Goal: Check status: Check status

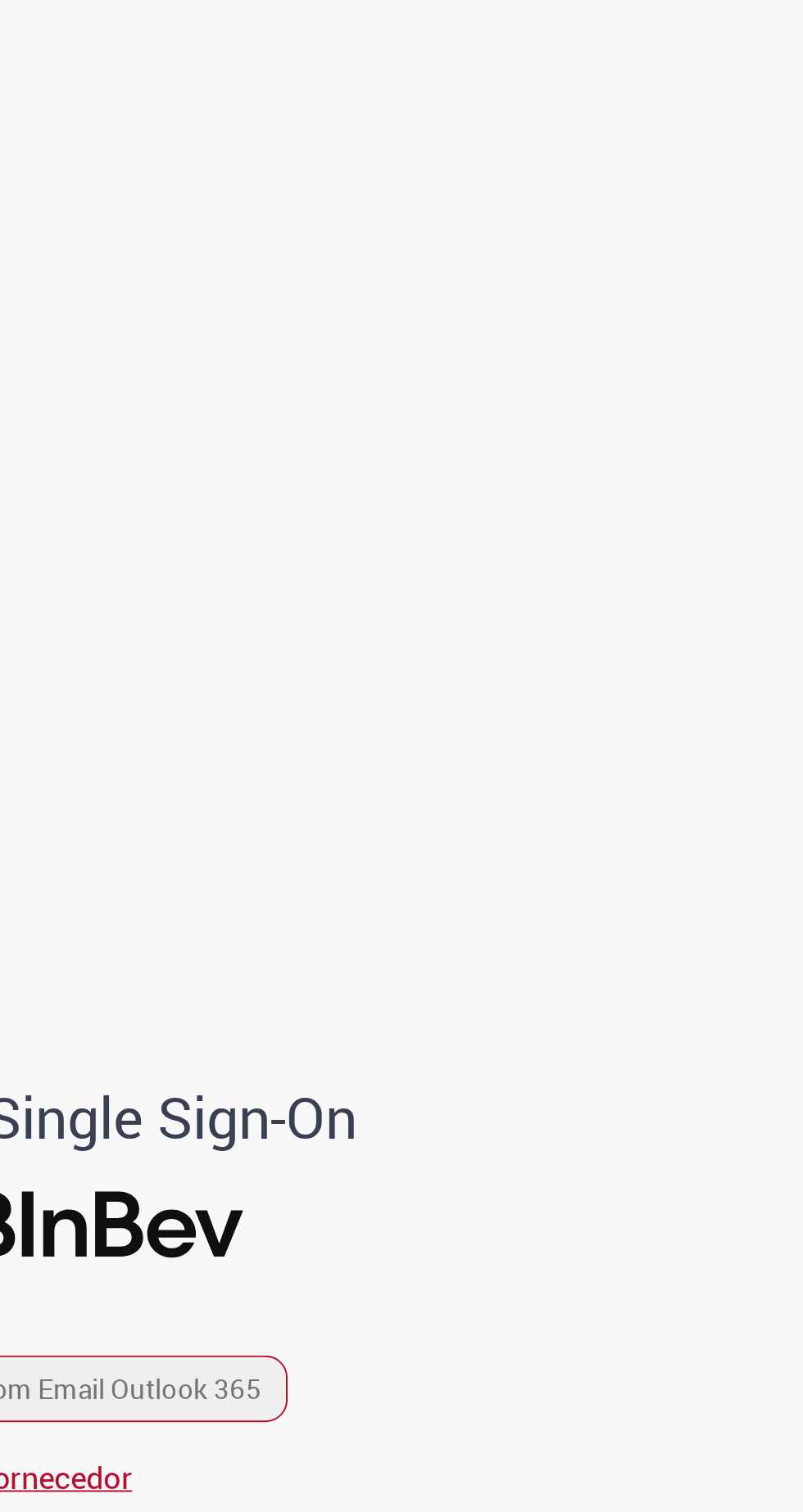
scroll to position [1, 0]
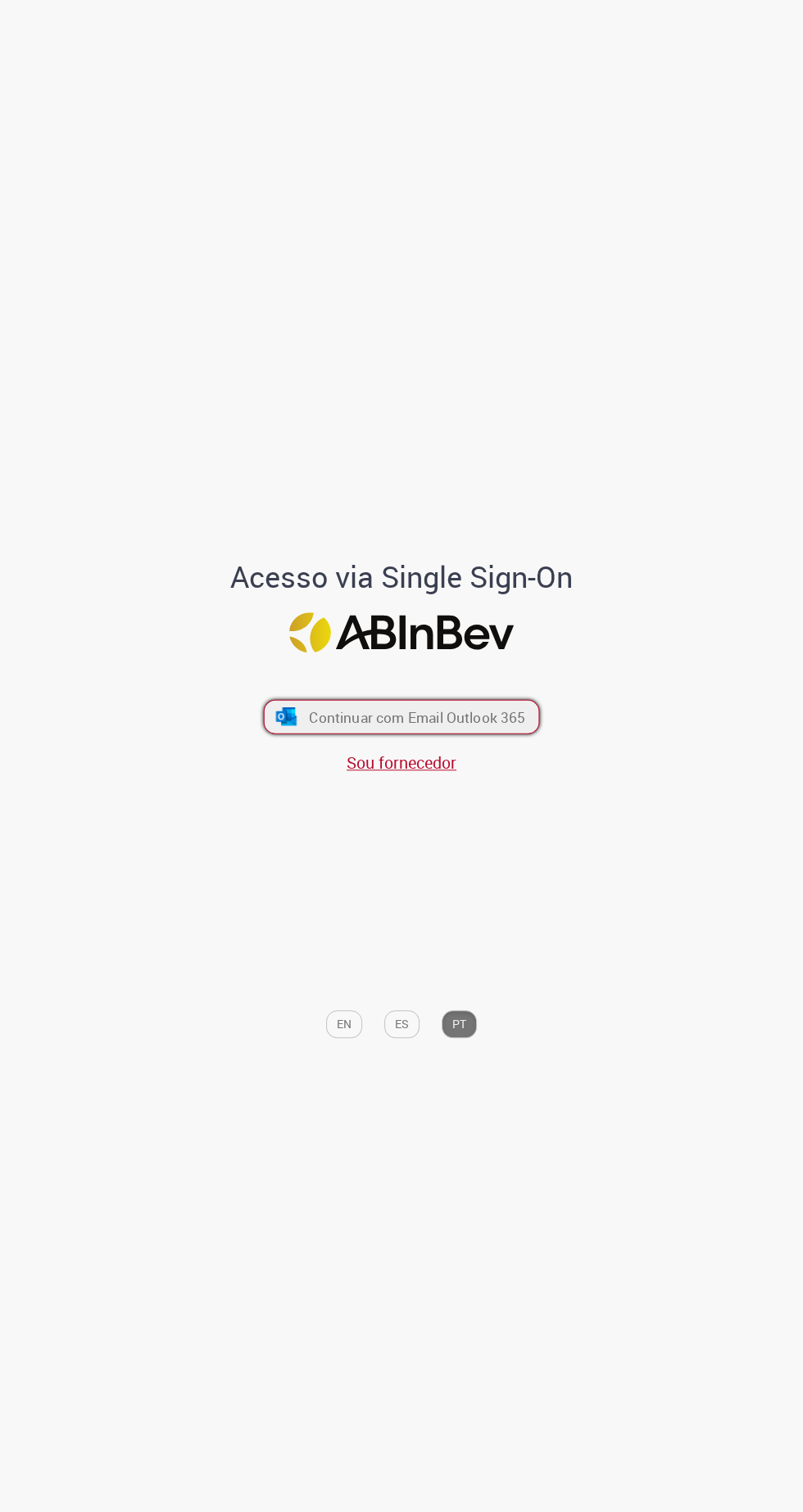
click at [481, 726] on span "Continuar com Email Outlook 365" at bounding box center [417, 717] width 217 height 19
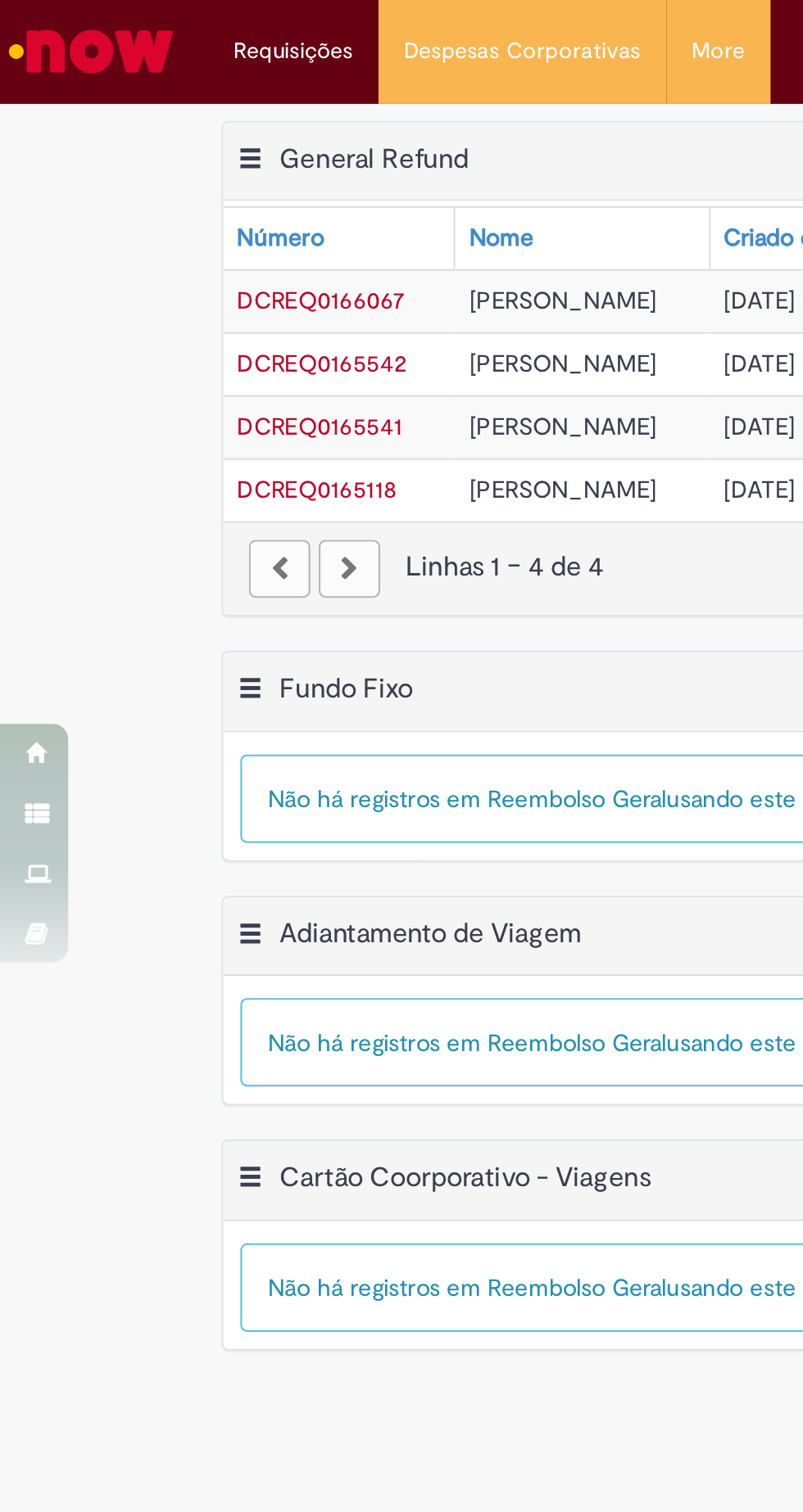
click at [165, 210] on span "DCREQ0165541" at bounding box center [153, 205] width 79 height 15
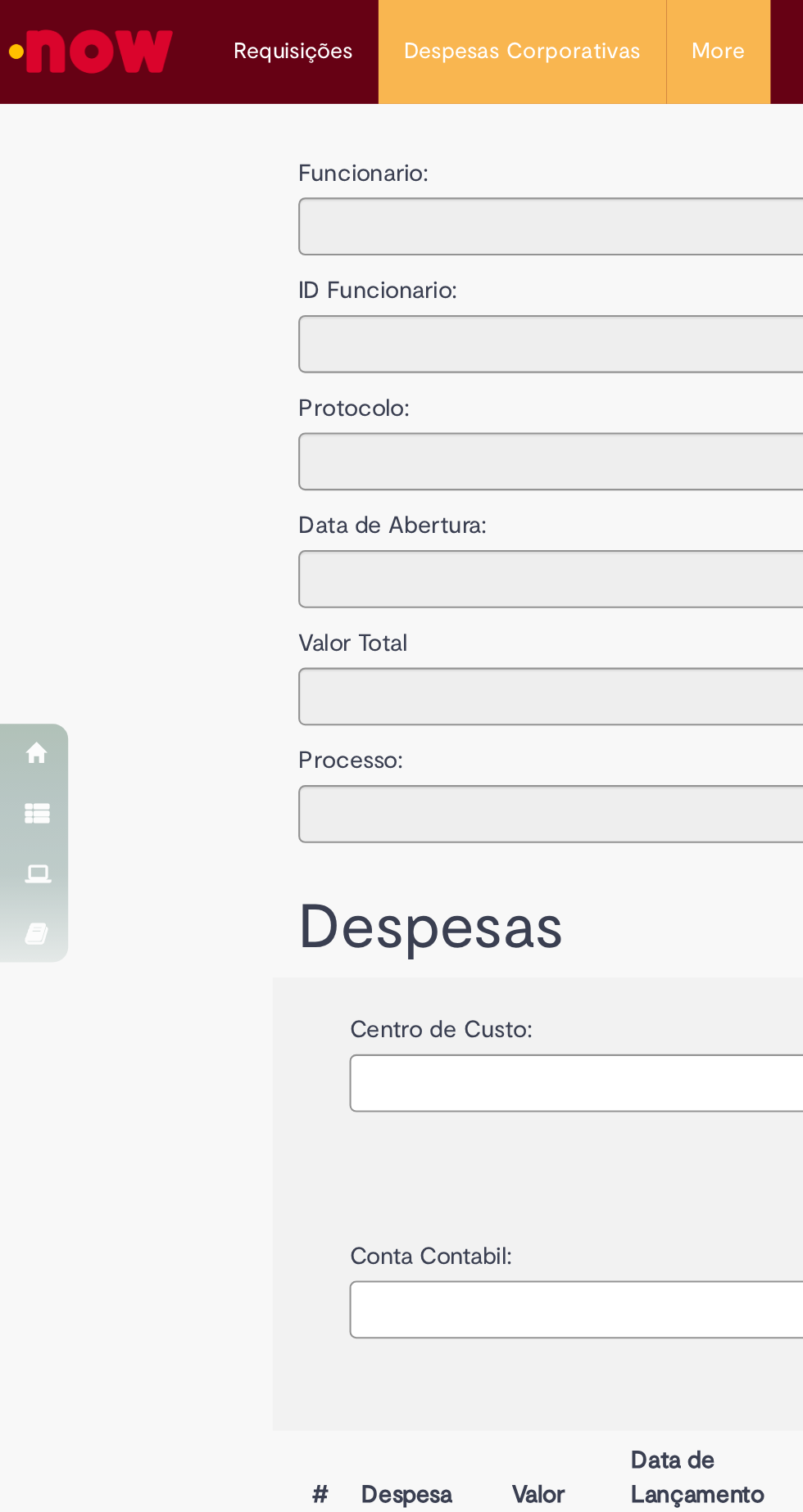
type input "**********"
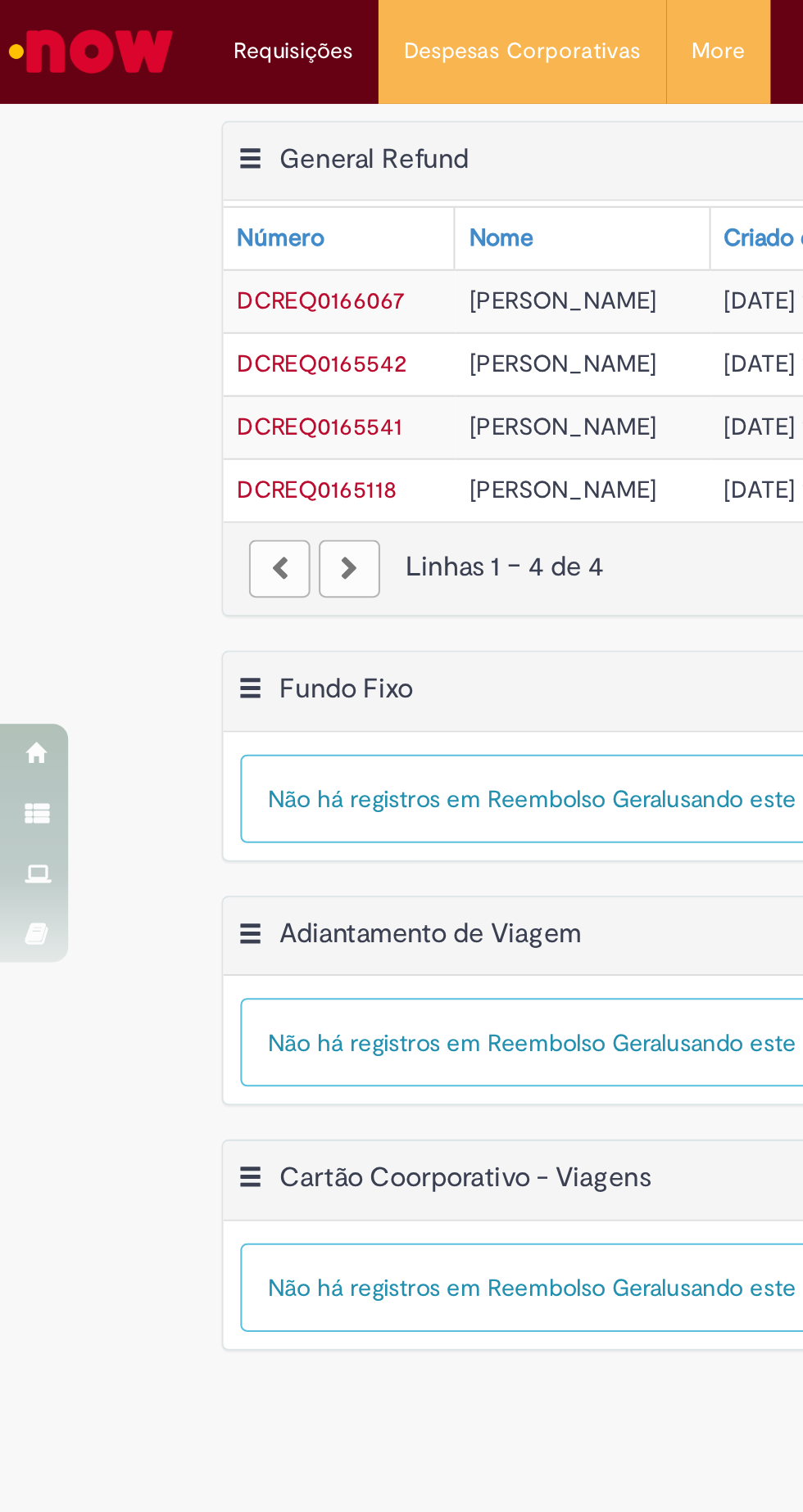
click at [169, 171] on span "DCREQ0165542" at bounding box center [154, 175] width 81 height 15
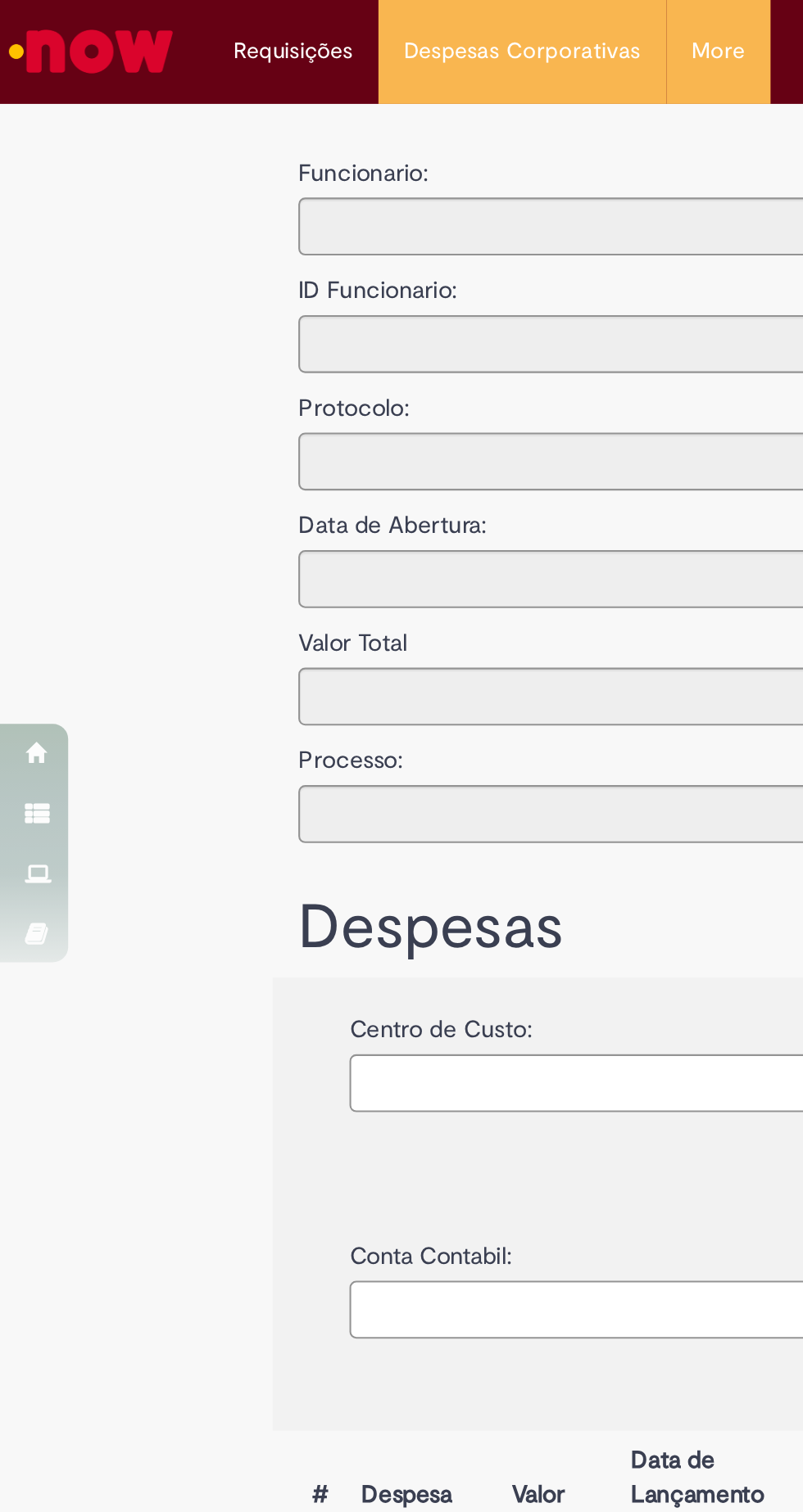
type input "**********"
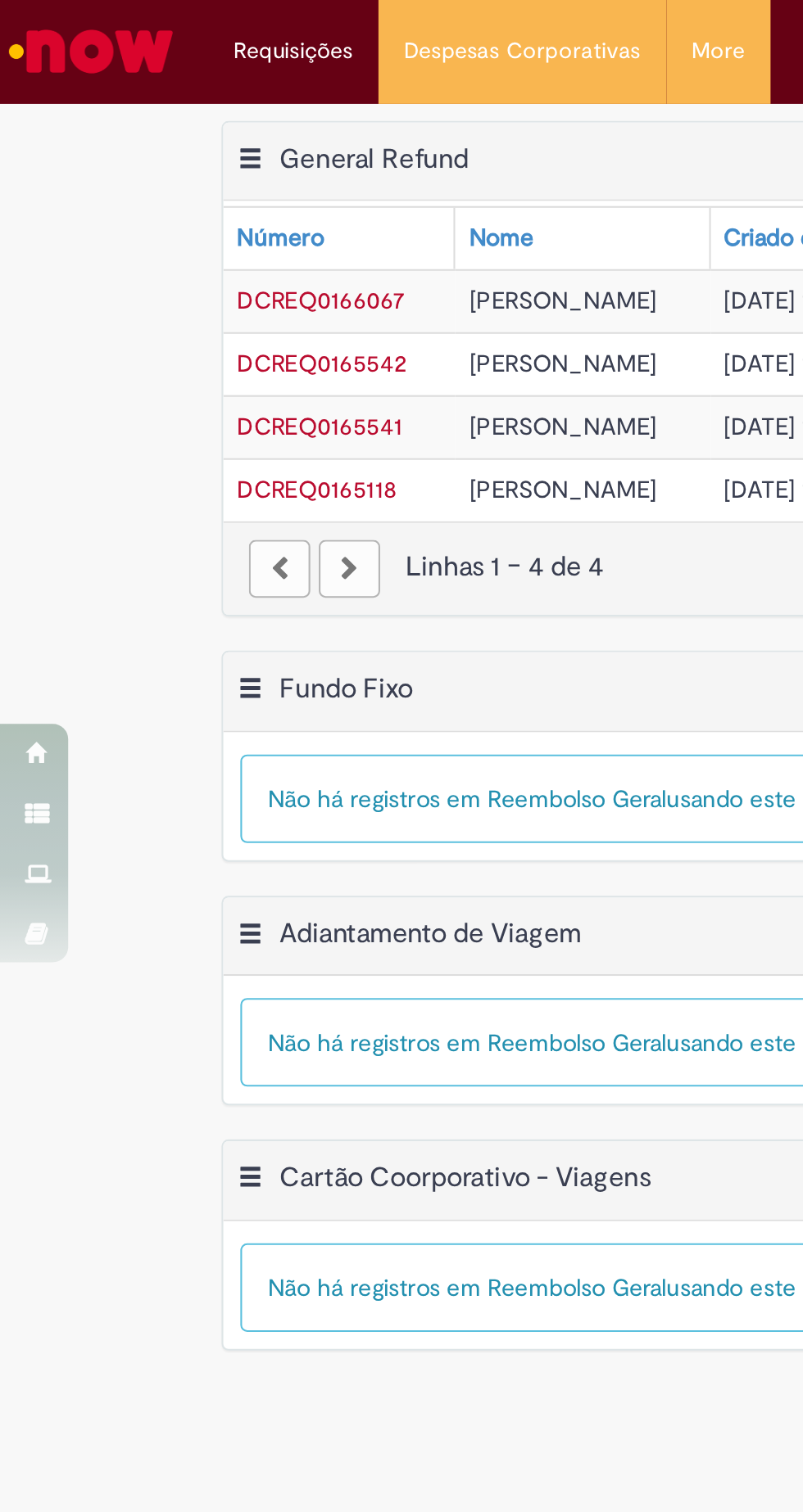
click at [157, 140] on span "DCREQ0166067" at bounding box center [153, 144] width 80 height 15
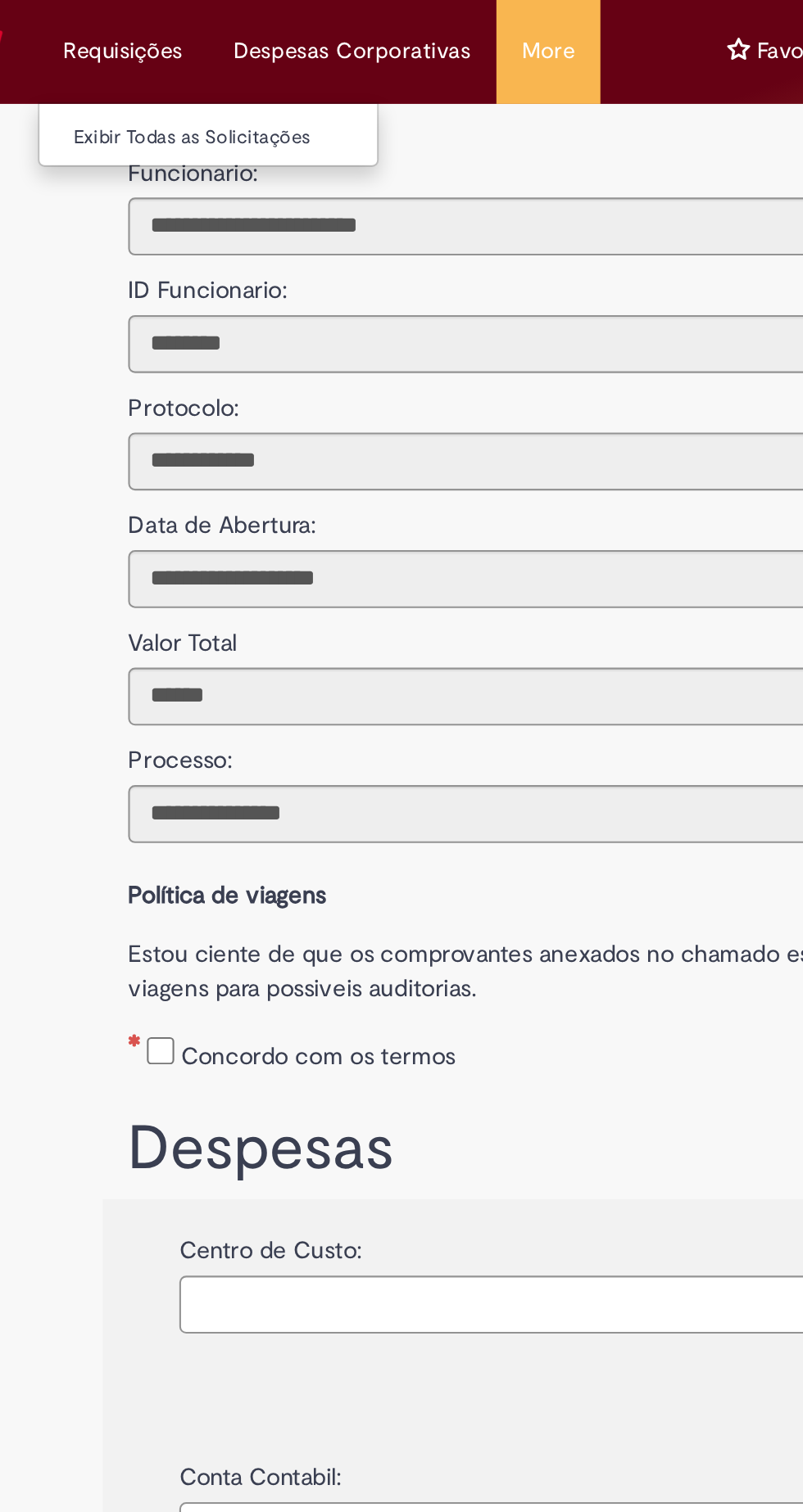
click at [150, 22] on li "Requisições Exibir Todas as Solicitações" at bounding box center [140, 24] width 82 height 49
click at [154, 16] on li "Requisições Exibir Todas as Solicitações" at bounding box center [140, 24] width 82 height 49
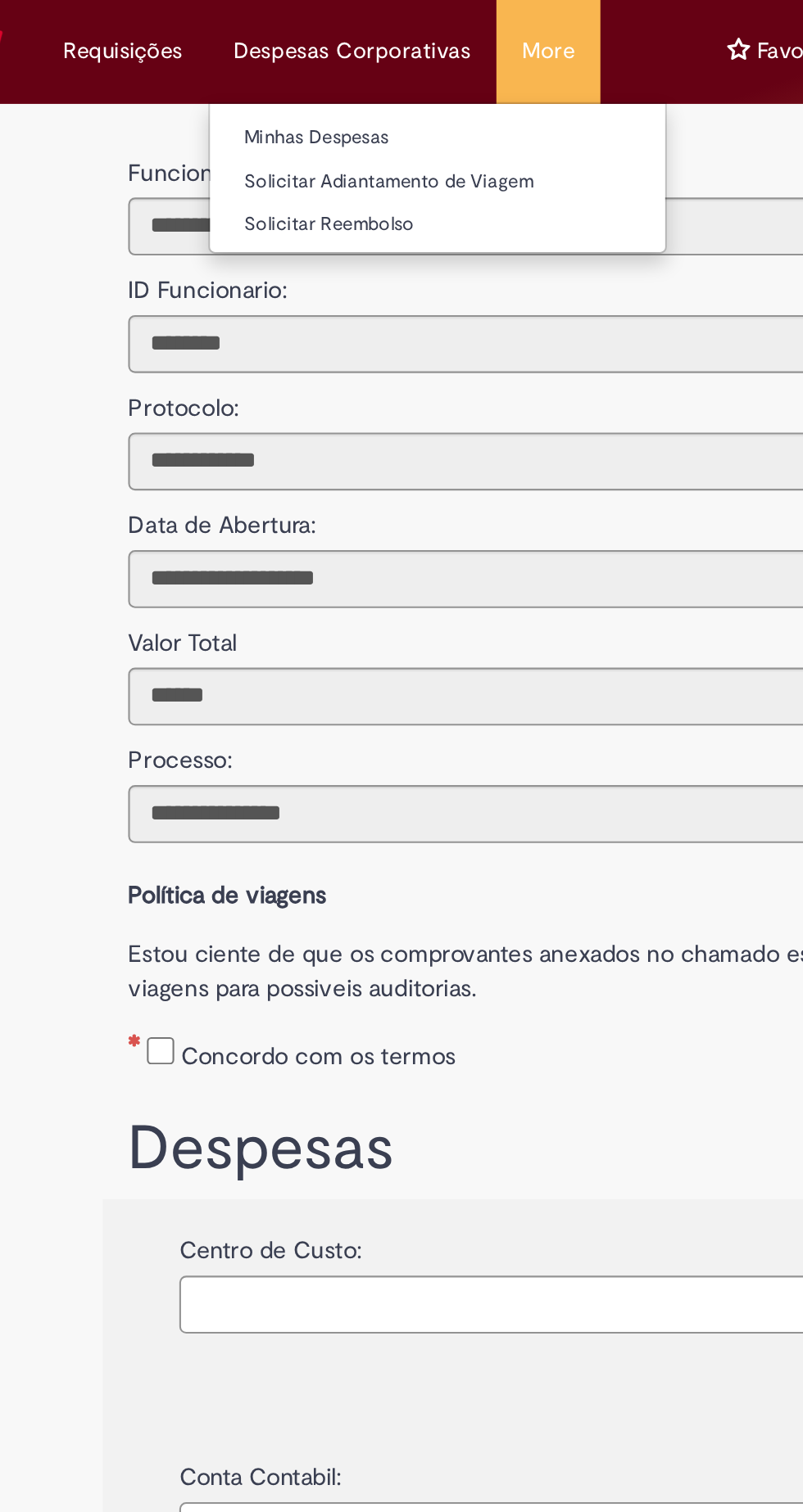
click at [182, 24] on li "Despesas Corporativas Minhas Despesas Solicitar Adiantamento de Viagem Solicita…" at bounding box center [140, 24] width 82 height 49
click at [224, 54] on li "Minhas Despesas" at bounding box center [292, 64] width 218 height 22
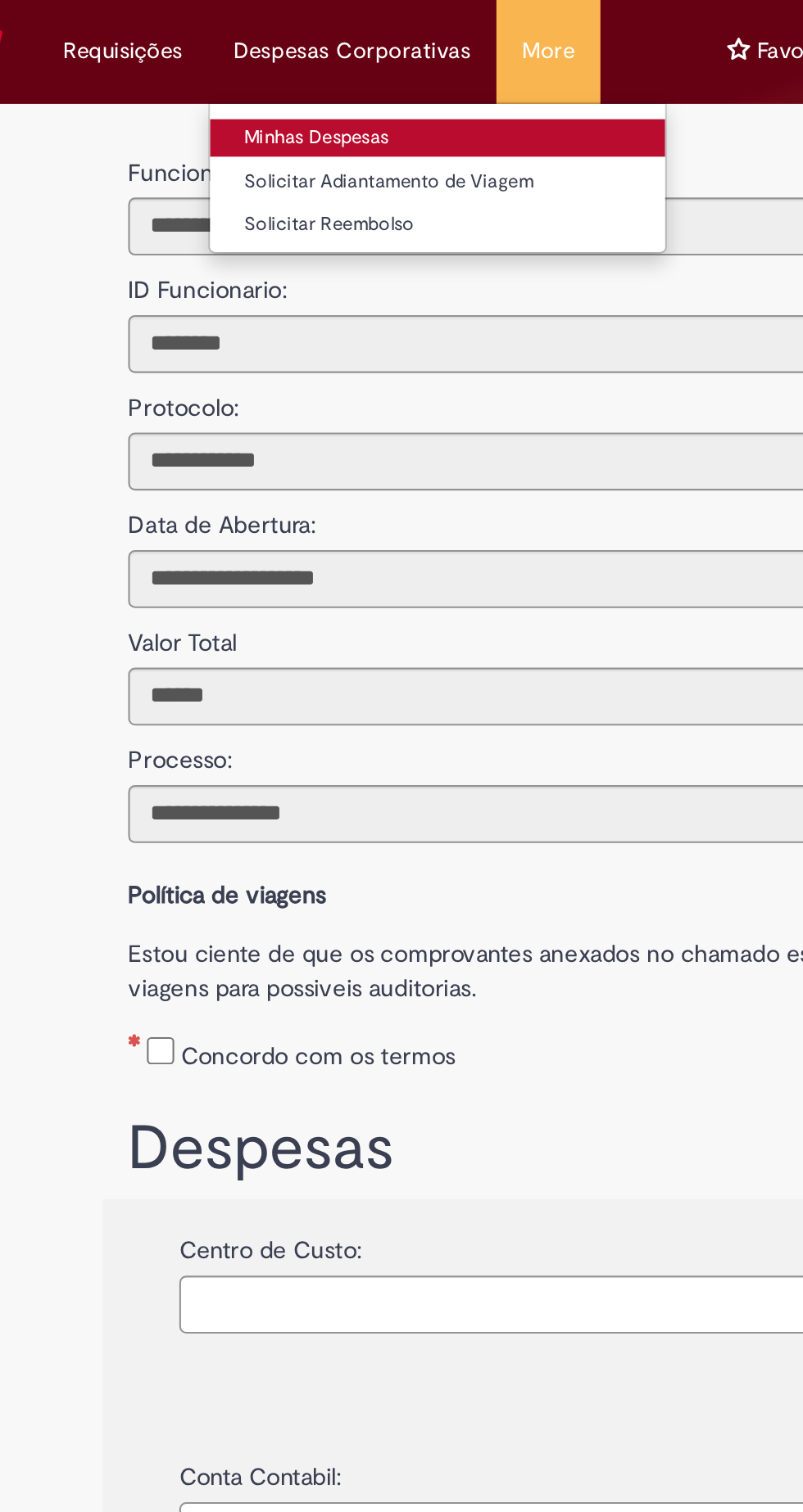
click at [242, 65] on link "Minhas Despesas" at bounding box center [292, 66] width 218 height 18
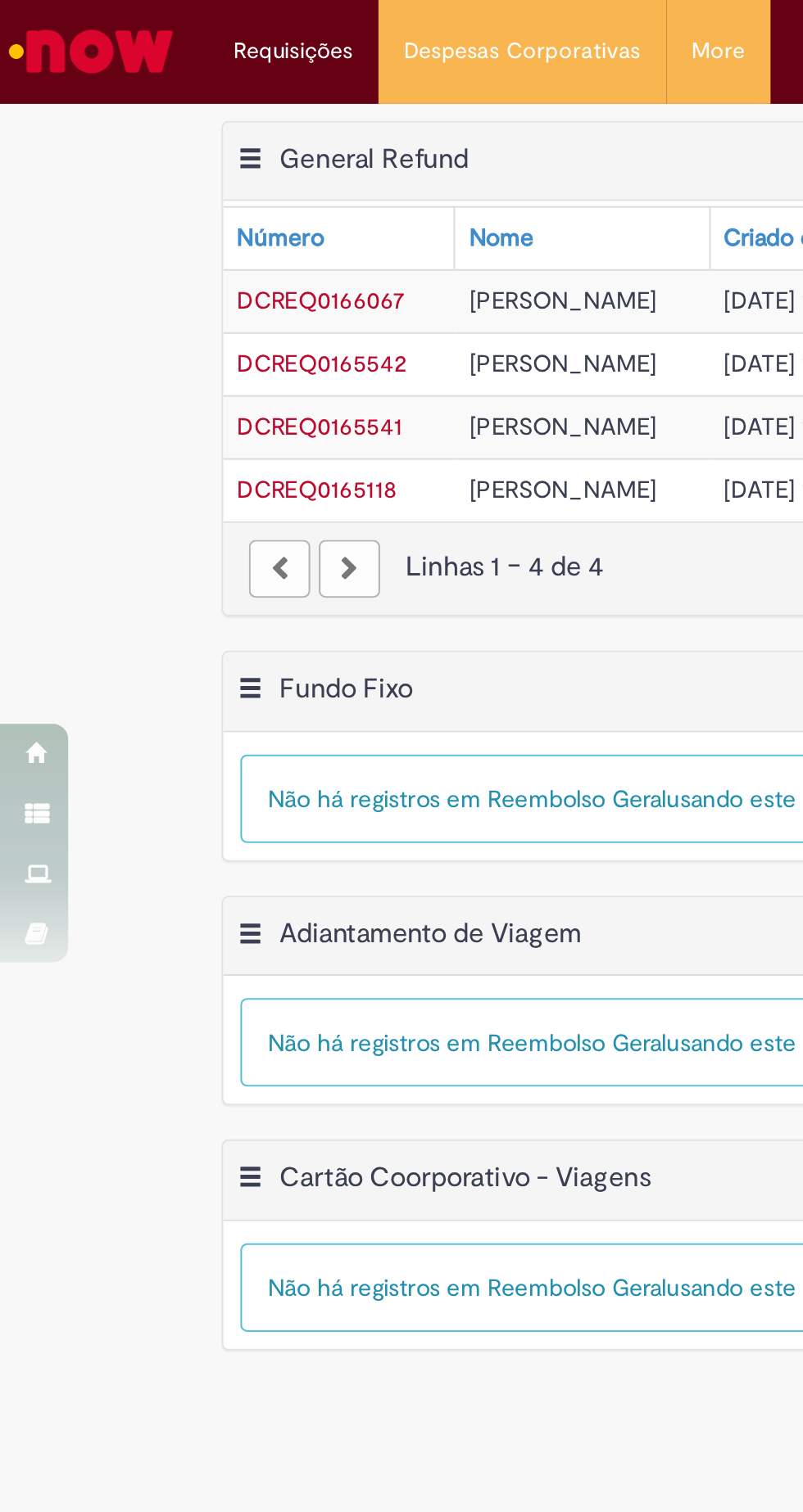
click at [29, 161] on div "Exportar como PDF Exportar como Excel Exportar como CSV General Refund Tabela -…" at bounding box center [401, 185] width 803 height 255
